Goal: Download file/media

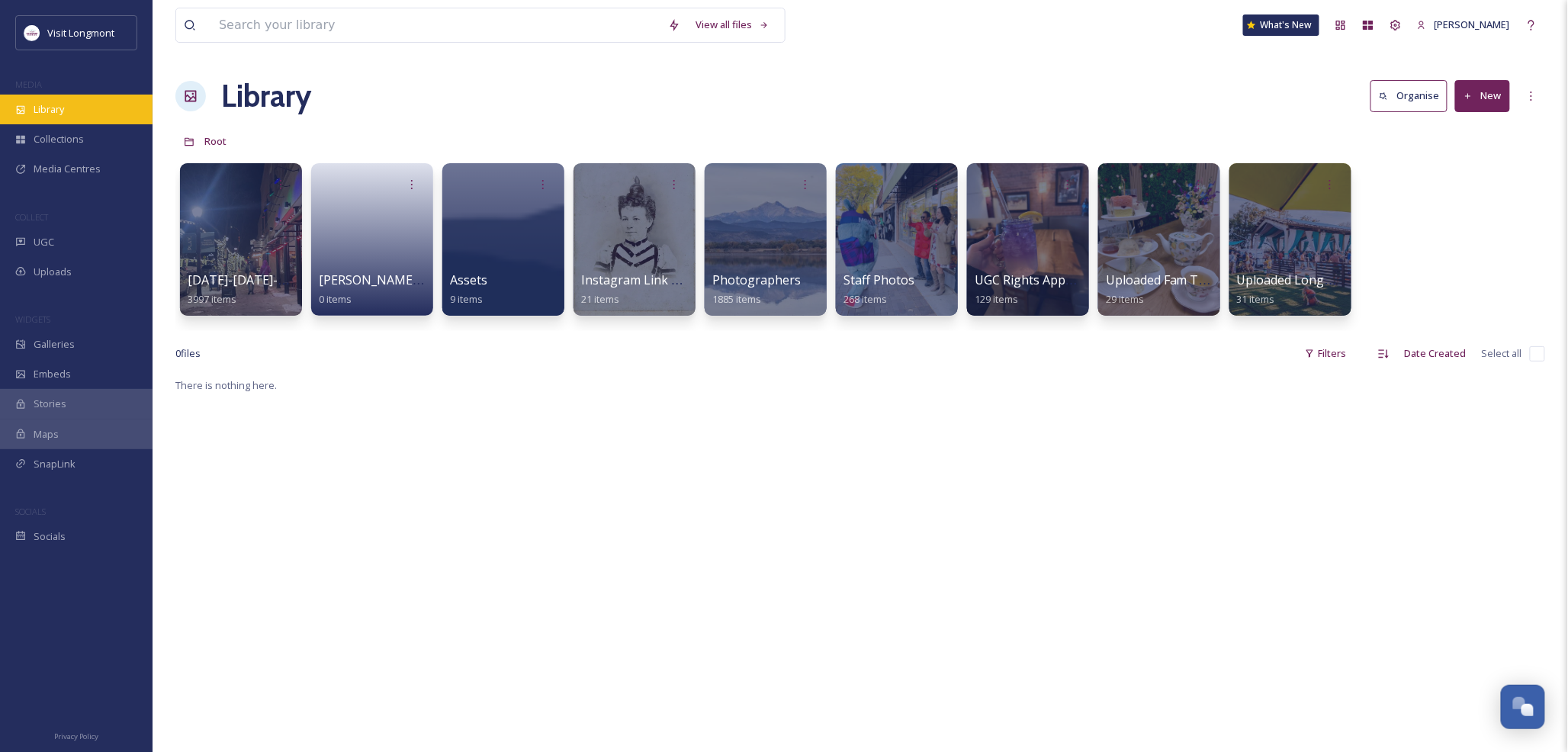
scroll to position [165, 0]
click at [65, 108] on div "Library" at bounding box center [76, 109] width 152 height 30
click at [1286, 249] on div at bounding box center [1289, 240] width 124 height 156
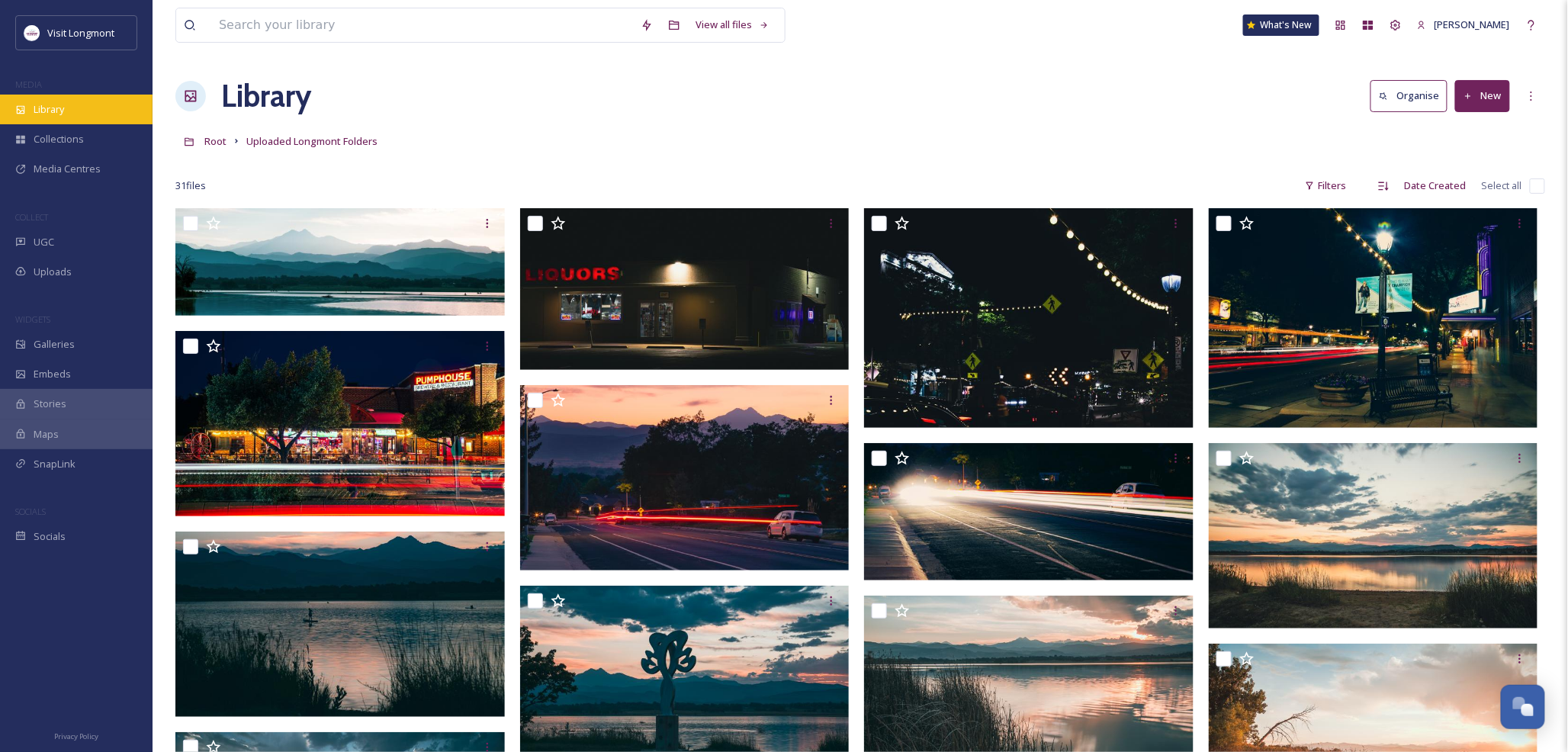
click at [51, 109] on span "Library" at bounding box center [49, 109] width 31 height 14
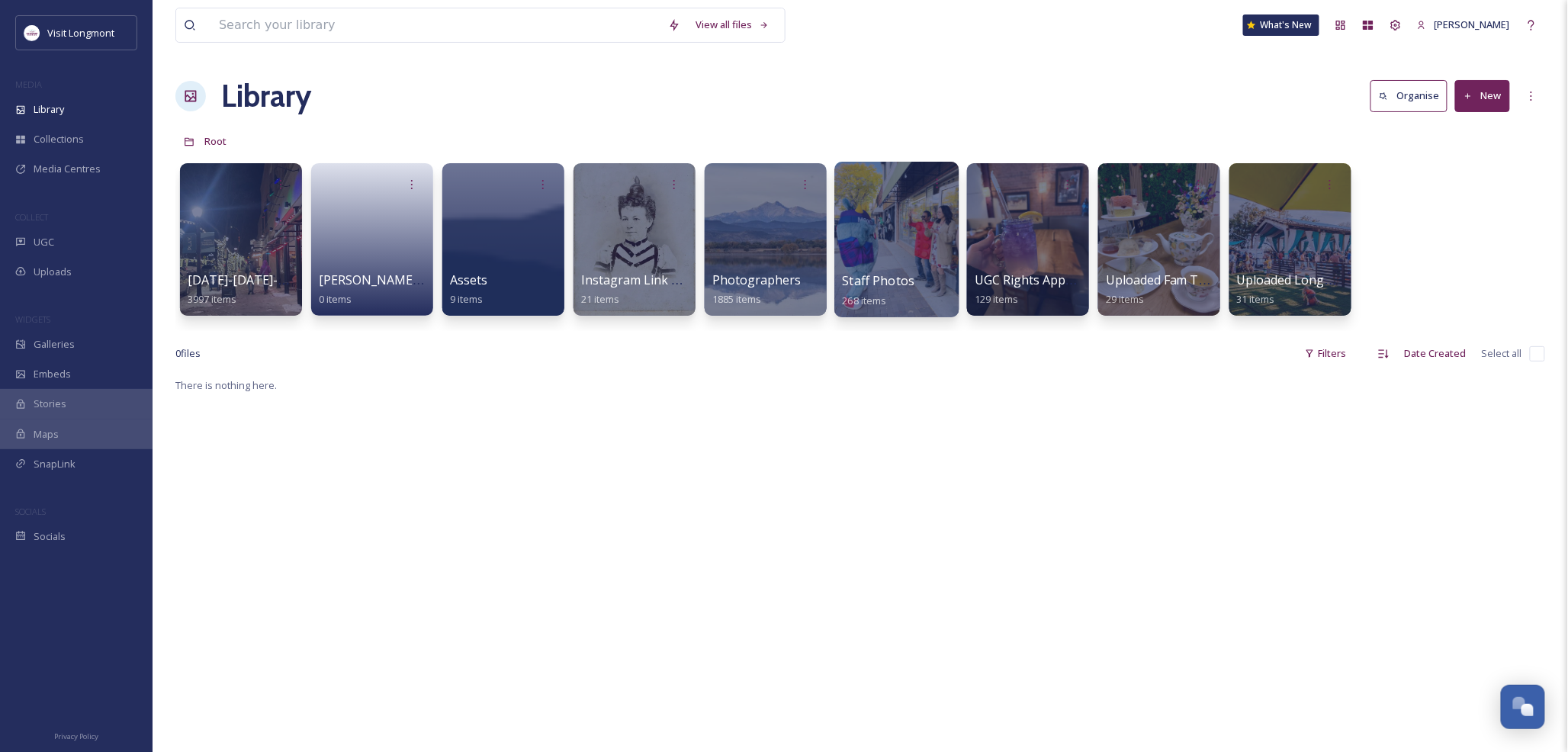
click at [878, 258] on div at bounding box center [896, 240] width 124 height 156
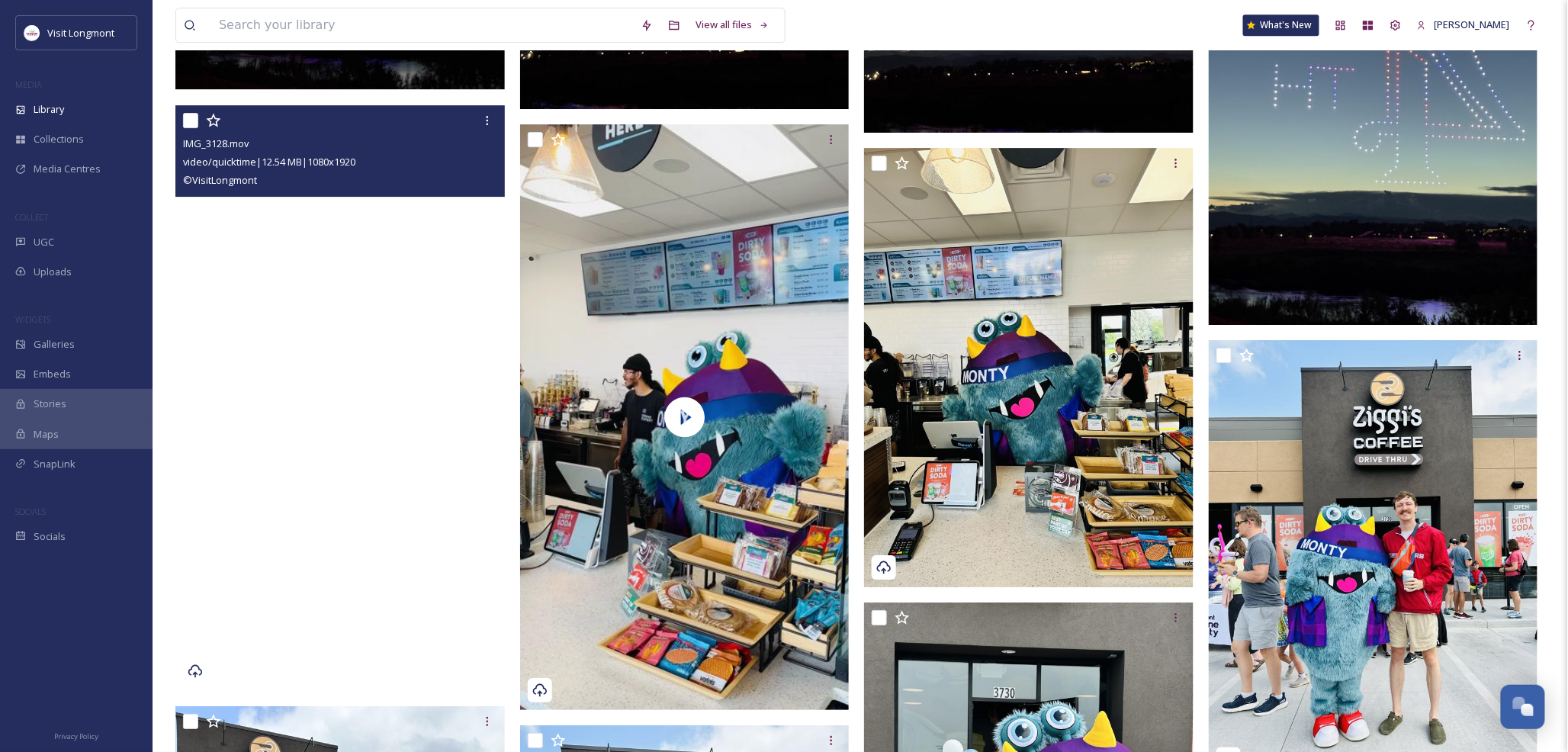
scroll to position [1609, 0]
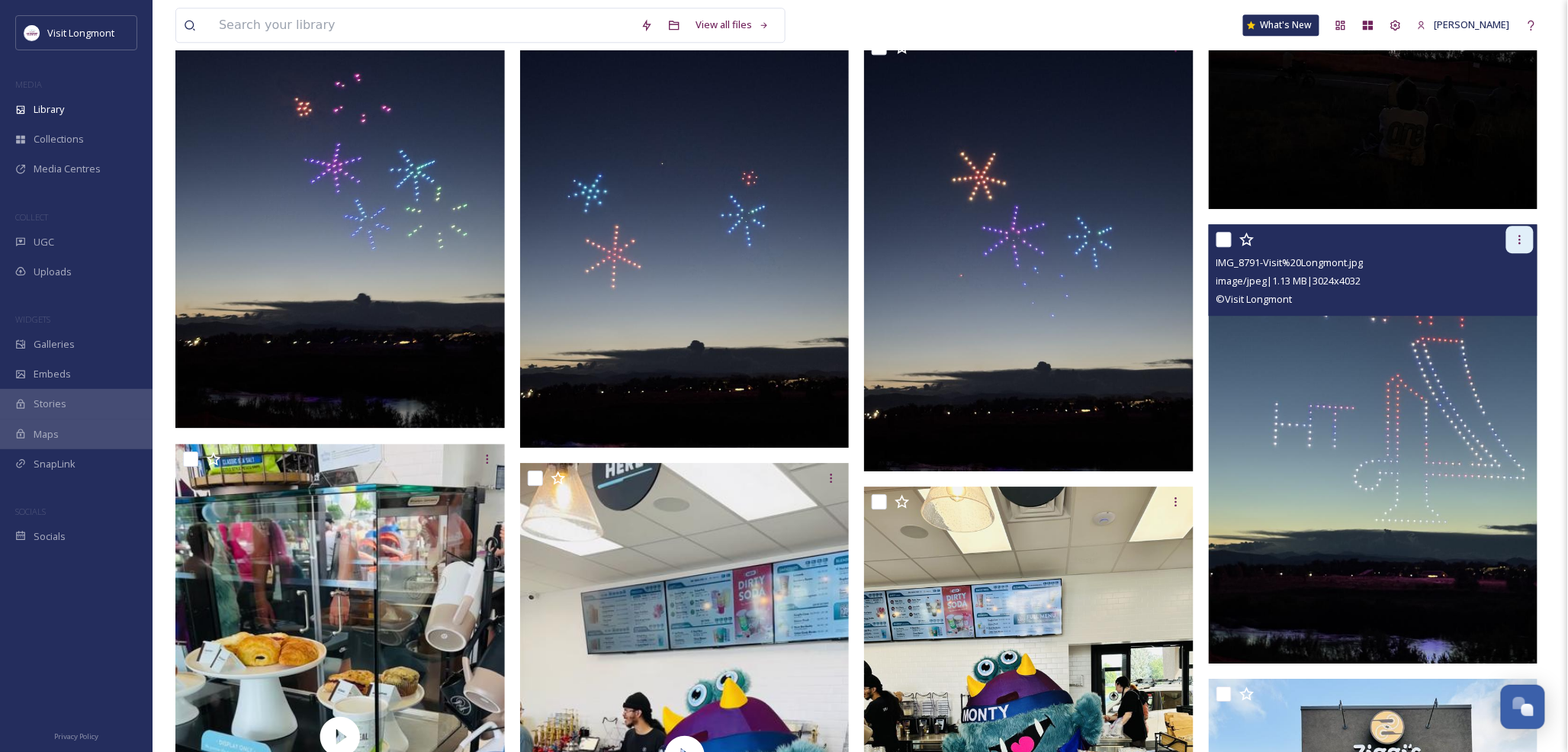
click at [1521, 239] on icon at bounding box center [1520, 239] width 3 height 9
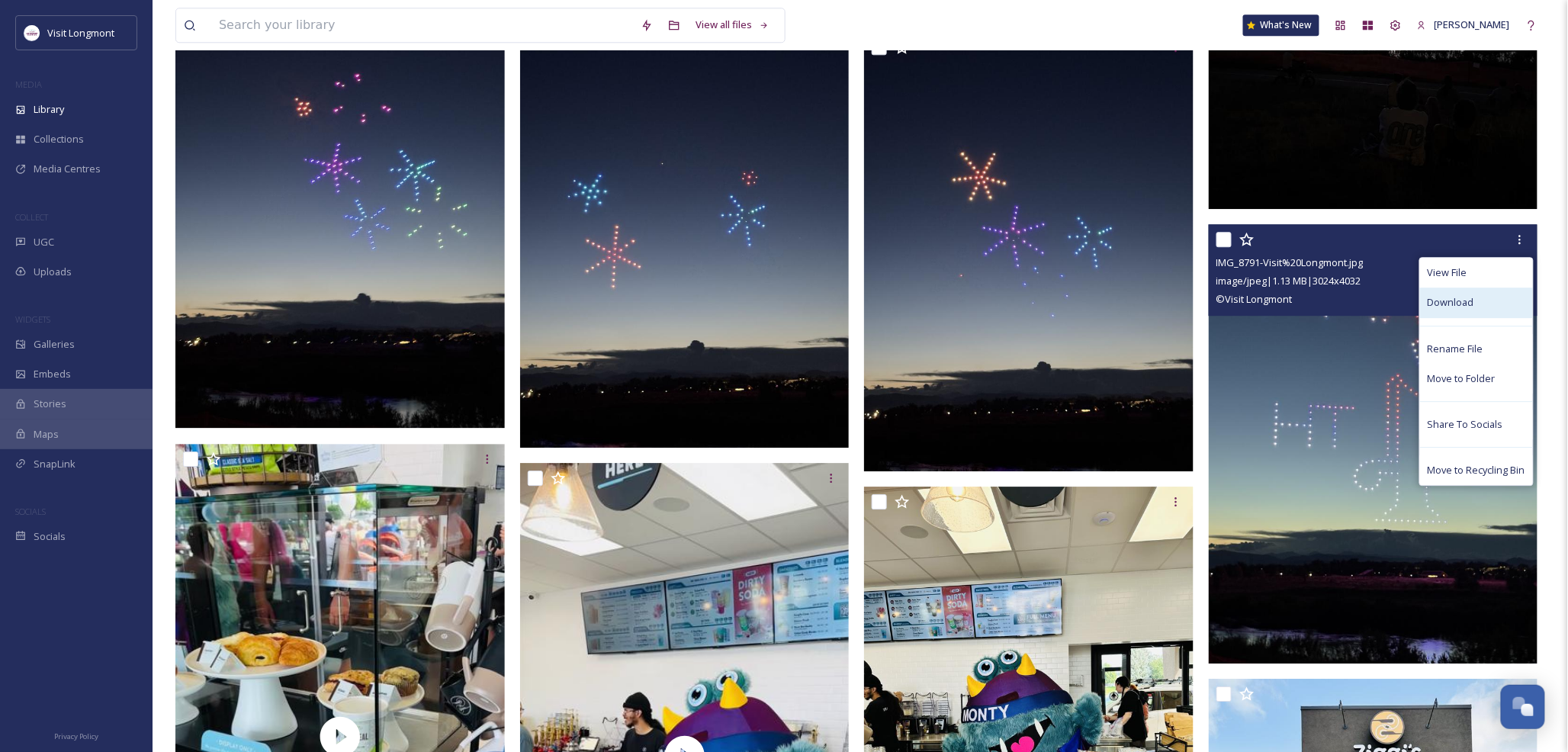
click at [1458, 303] on span "Download" at bounding box center [1450, 302] width 46 height 14
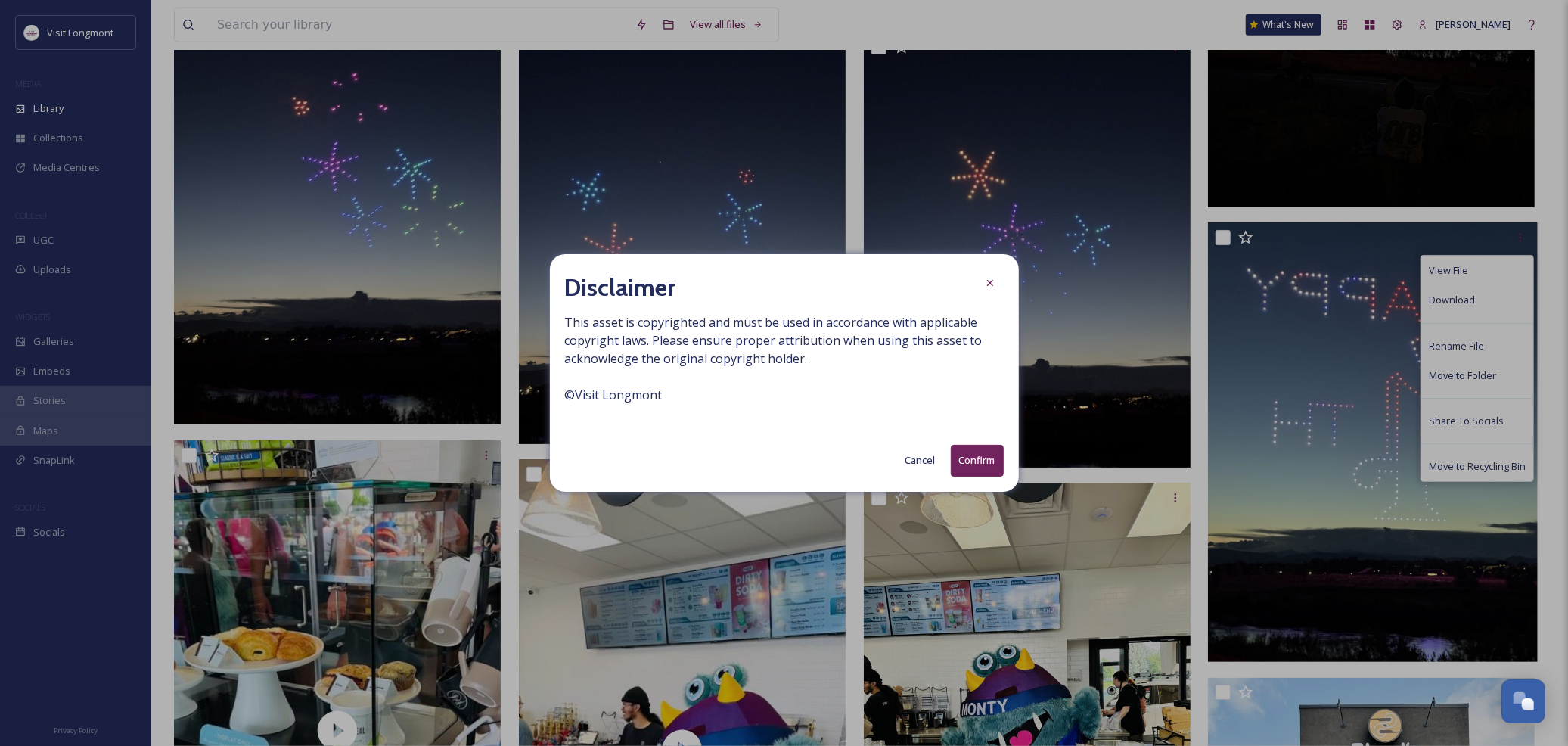
click at [981, 463] on button "Confirm" at bounding box center [977, 460] width 53 height 31
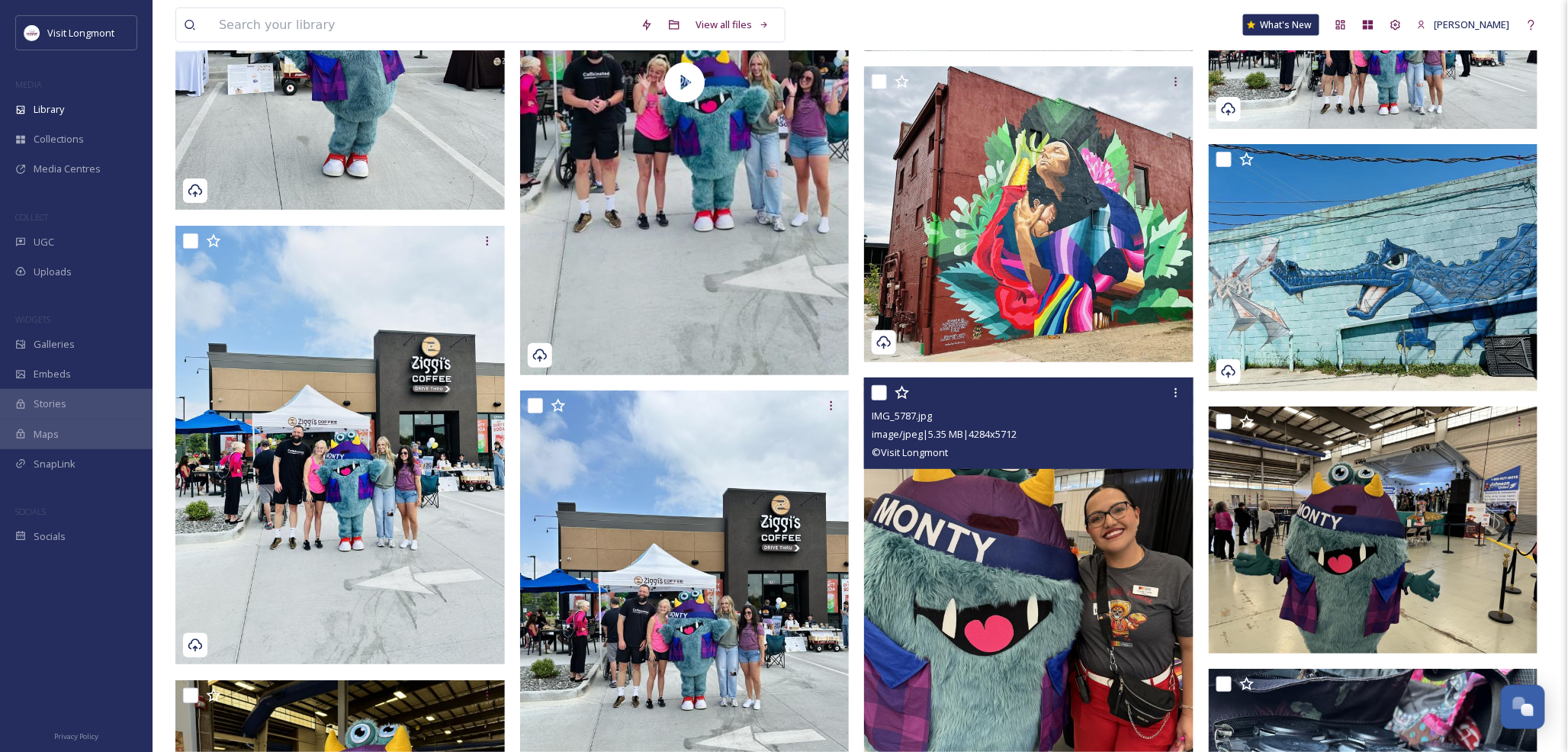
scroll to position [3303, 0]
